Goal: Task Accomplishment & Management: Use online tool/utility

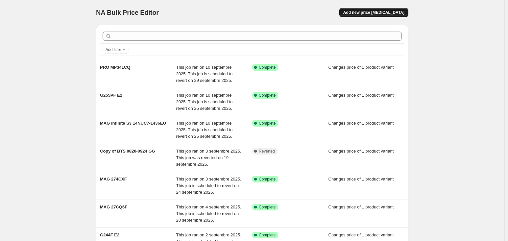
click at [191, 17] on button "Add new price [MEDICAL_DATA]" at bounding box center [373, 12] width 69 height 9
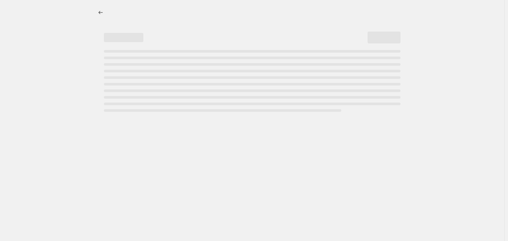
select select "percentage"
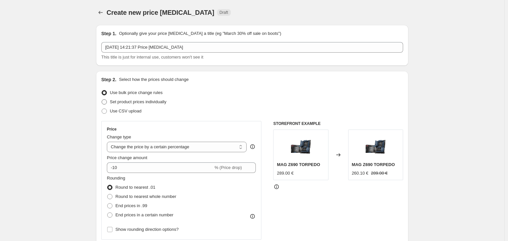
click at [128, 49] on span "Set product prices individually" at bounding box center [138, 101] width 57 height 5
click at [102, 49] on input "Set product prices individually" at bounding box center [102, 99] width 0 height 0
radio input "true"
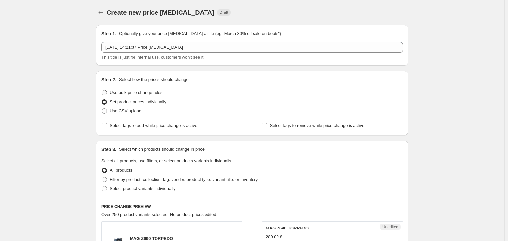
click at [138, 49] on span "Use bulk price change rules" at bounding box center [136, 92] width 53 height 5
click at [102, 49] on input "Use bulk price change rules" at bounding box center [102, 90] width 0 height 0
radio input "true"
select select "percentage"
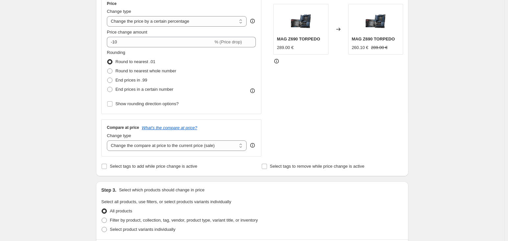
scroll to position [164, 0]
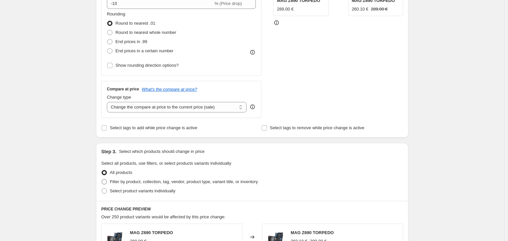
click at [159, 49] on span "Filter by product, collection, tag, vendor, product type, variant title, or inv…" at bounding box center [184, 181] width 148 height 5
click at [102, 49] on input "Filter by product, collection, tag, vendor, product type, variant title, or inv…" at bounding box center [102, 179] width 0 height 0
radio input "true"
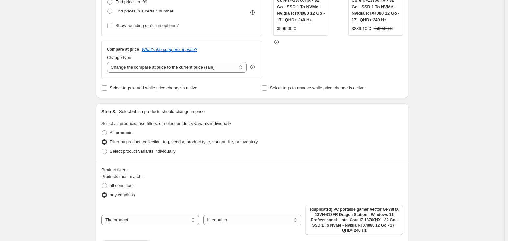
scroll to position [230, 0]
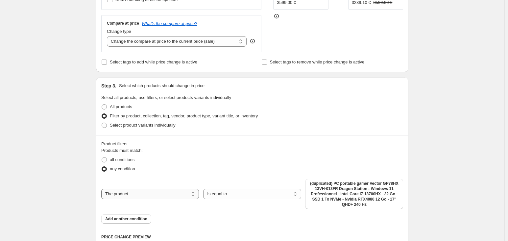
click at [136, 49] on select "The product The product's collection The product's tag The product's vendor The…" at bounding box center [150, 194] width 98 height 11
select select "collection"
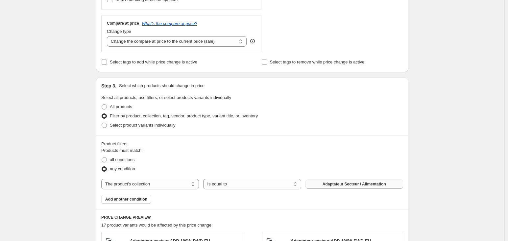
click at [191, 49] on span "Adaptateur Secteur / Alimentation" at bounding box center [353, 183] width 63 height 5
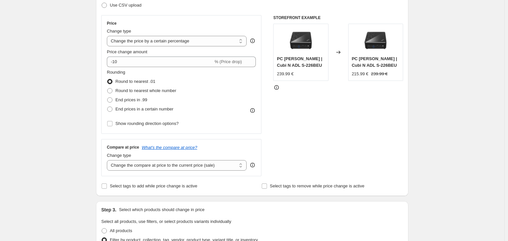
scroll to position [103, 0]
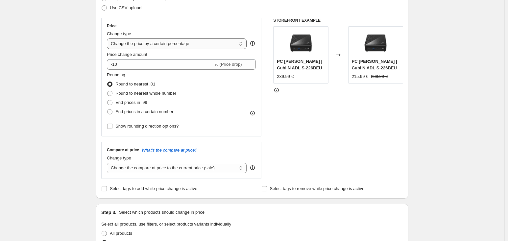
click at [191, 45] on select "Change the price to a certain amount Change the price by a certain amount Chang…" at bounding box center [177, 43] width 140 height 11
drag, startPoint x: 362, startPoint y: 135, endPoint x: 368, endPoint y: 135, distance: 5.9
click at [191, 49] on div "STOREFRONT EXAMPLE PC barebone | Cubi N ADL S-226BEU 239.99 € Changed to PC bar…" at bounding box center [338, 98] width 130 height 161
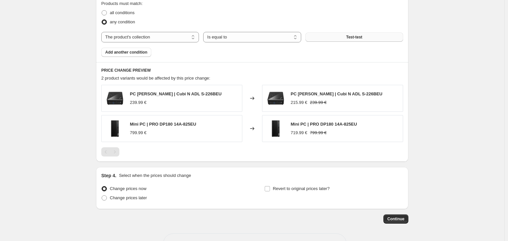
scroll to position [399, 0]
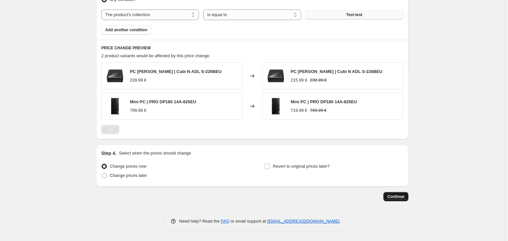
click at [191, 49] on span "Continue" at bounding box center [395, 196] width 17 height 5
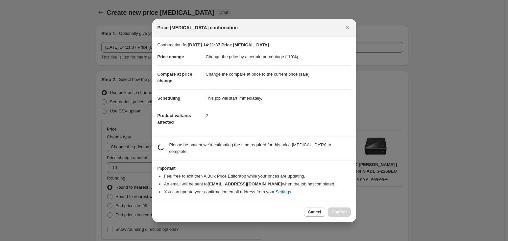
scroll to position [0, 0]
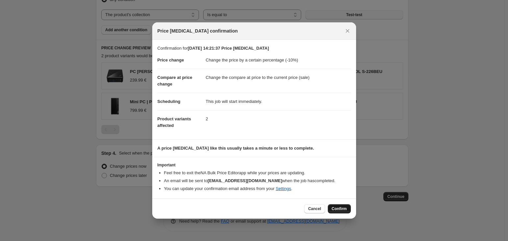
click at [191, 49] on span "Confirm" at bounding box center [339, 208] width 15 height 5
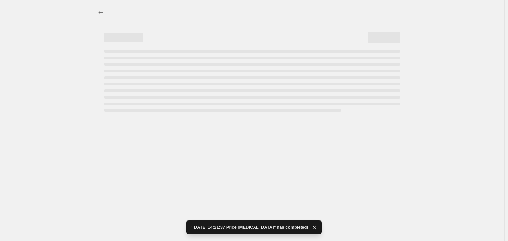
select select "percentage"
select select "collection"
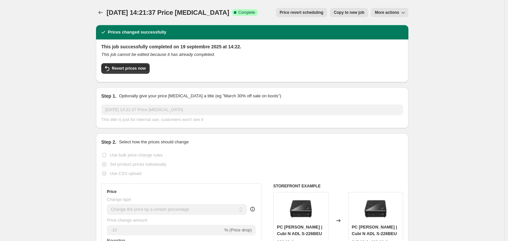
click at [102, 13] on icon "Price change jobs" at bounding box center [100, 12] width 7 height 7
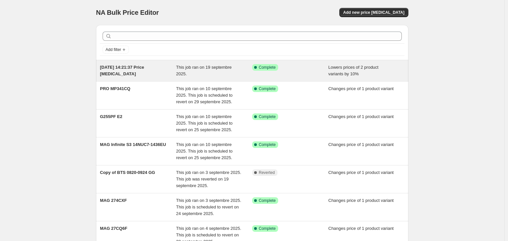
click at [191, 49] on span "This job ran on 19 septembre 2025." at bounding box center [204, 71] width 56 height 12
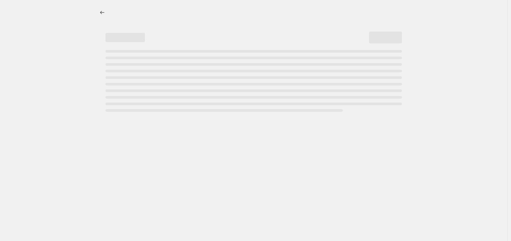
select select "percentage"
select select "collection"
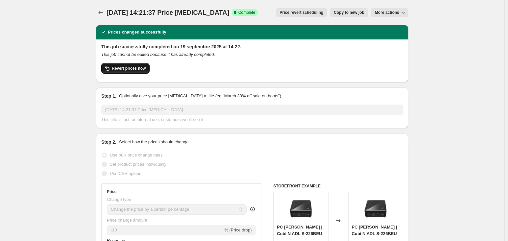
click at [143, 49] on span "Revert prices now" at bounding box center [129, 68] width 34 height 5
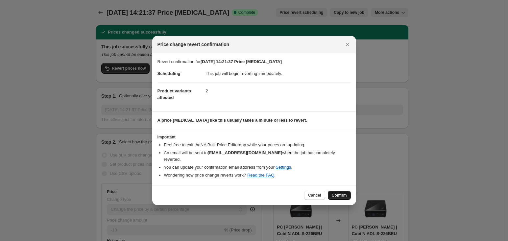
click at [191, 49] on button "Confirm" at bounding box center [339, 195] width 23 height 9
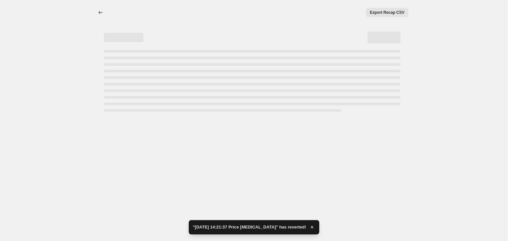
select select "percentage"
select select "collection"
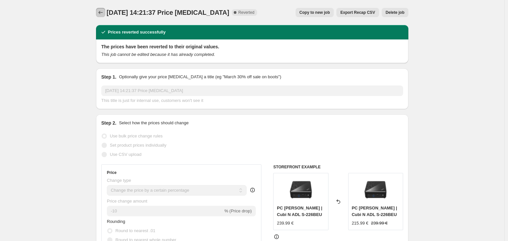
click at [102, 15] on icon "Price change jobs" at bounding box center [100, 12] width 7 height 7
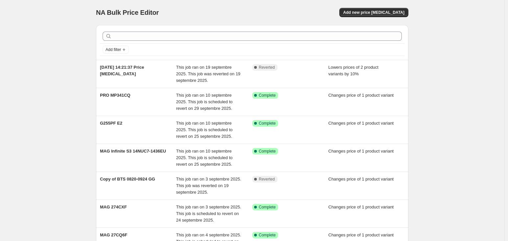
click at [75, 49] on div "NA Bulk Price Editor. This page is ready NA Bulk Price Editor Add new price [ME…" at bounding box center [252, 199] width 504 height 398
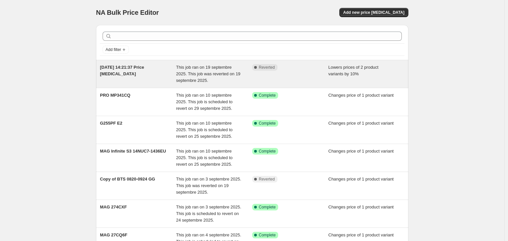
click at [122, 49] on span "[DATE] 14:21:37 Price [MEDICAL_DATA]" at bounding box center [122, 71] width 44 height 12
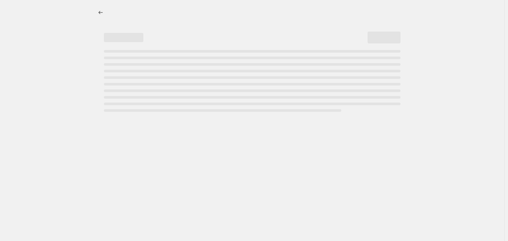
select select "percentage"
select select "collection"
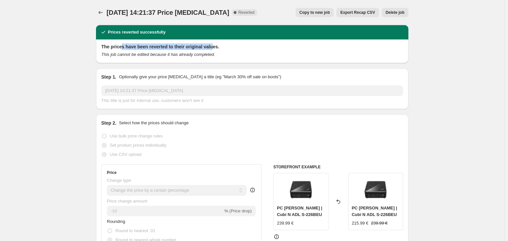
drag, startPoint x: 123, startPoint y: 45, endPoint x: 213, endPoint y: 49, distance: 90.2
click at [191, 49] on h2 "The prices have been reverted to their original values." at bounding box center [252, 46] width 302 height 7
click at [191, 12] on span "Delete job" at bounding box center [395, 12] width 19 height 5
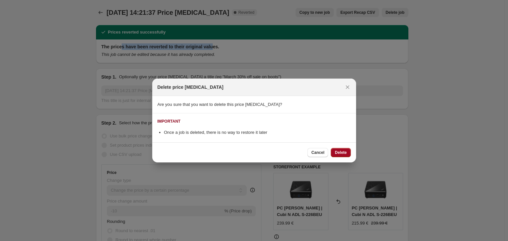
click at [191, 49] on span "Delete" at bounding box center [341, 152] width 12 height 5
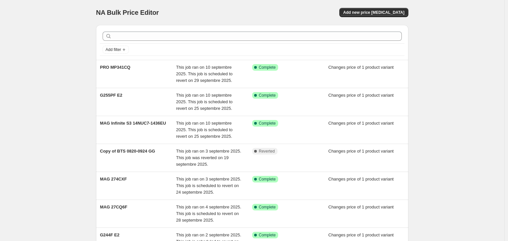
click at [62, 49] on div "NA Bulk Price Editor. This page is ready NA Bulk Price Editor Add new price [ME…" at bounding box center [252, 199] width 504 height 398
